Goal: Task Accomplishment & Management: Manage account settings

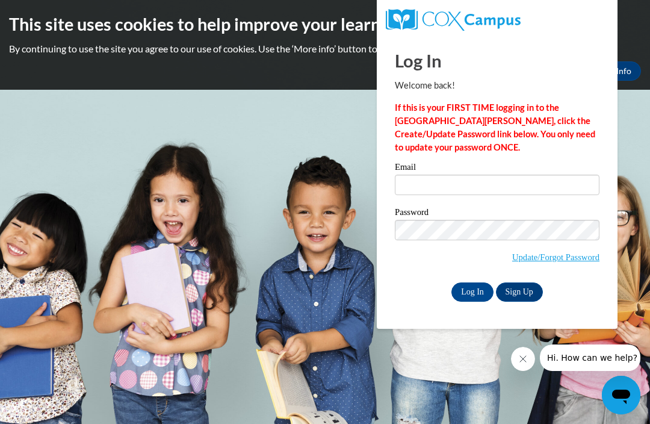
click at [552, 260] on link "Update/Forgot Password" at bounding box center [555, 257] width 87 height 10
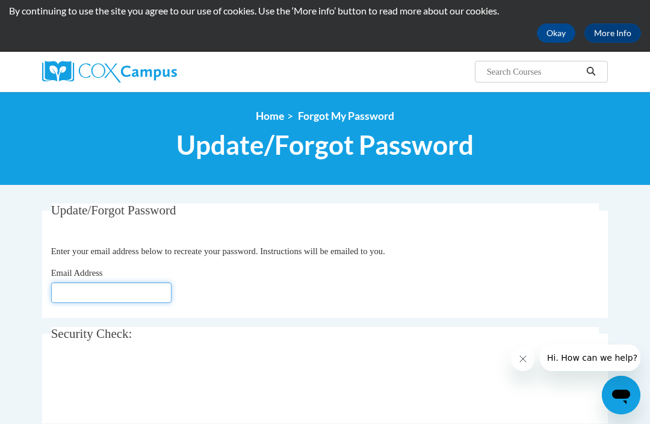
click at [158, 286] on input "Email Address" at bounding box center [111, 292] width 120 height 20
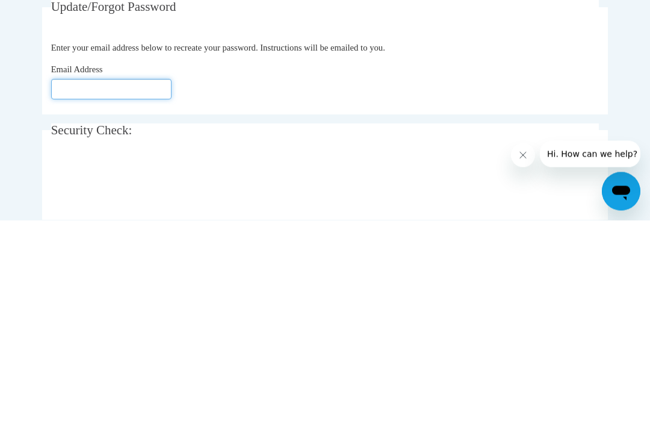
type input "whoniaaa7@gmail.com"
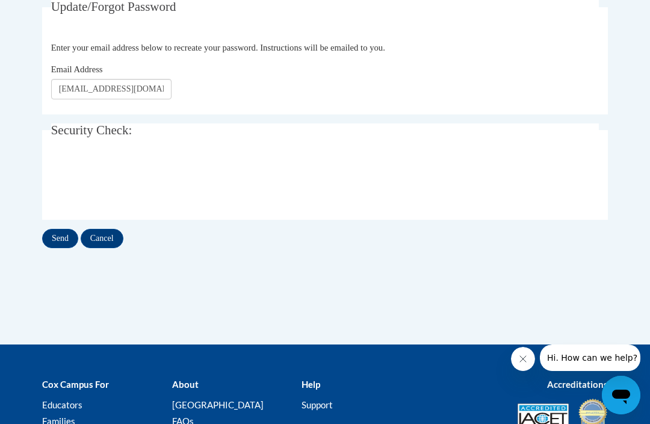
click at [58, 237] on input "Send" at bounding box center [60, 238] width 36 height 19
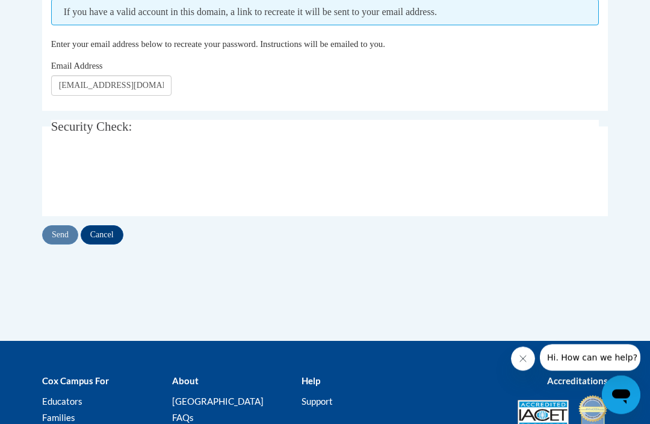
scroll to position [253, 0]
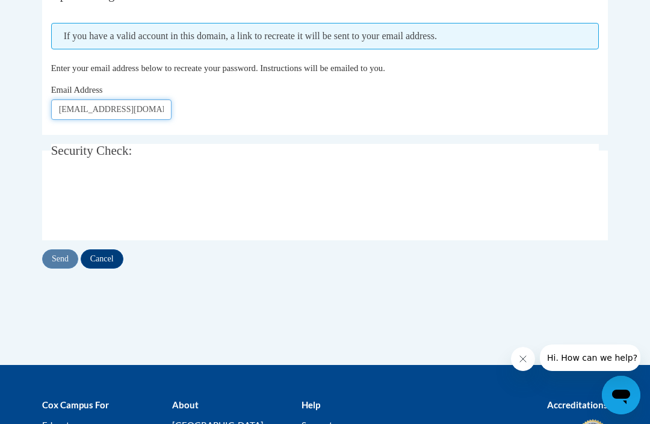
click at [151, 114] on input "whoniaaa7@gmail.com" at bounding box center [111, 109] width 120 height 20
type input "w"
type input "jonesshania206@gmail.com"
click at [61, 256] on input "Send" at bounding box center [60, 258] width 36 height 19
